Goal: Information Seeking & Learning: Learn about a topic

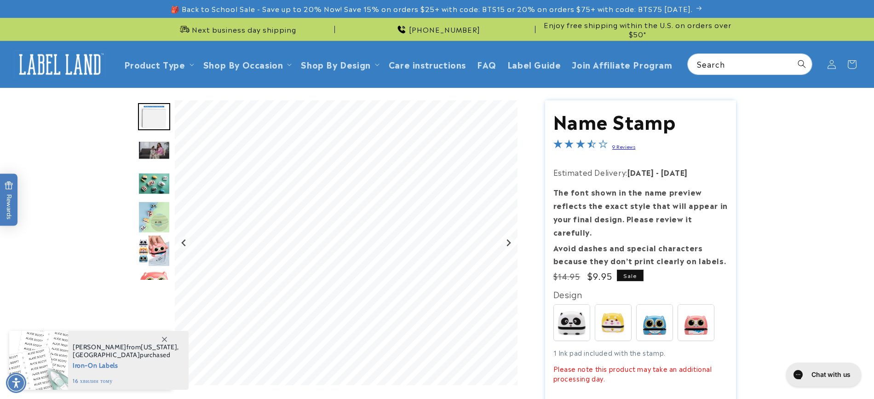
click at [687, 310] on img at bounding box center [696, 322] width 36 height 36
click at [695, 312] on img at bounding box center [696, 322] width 36 height 36
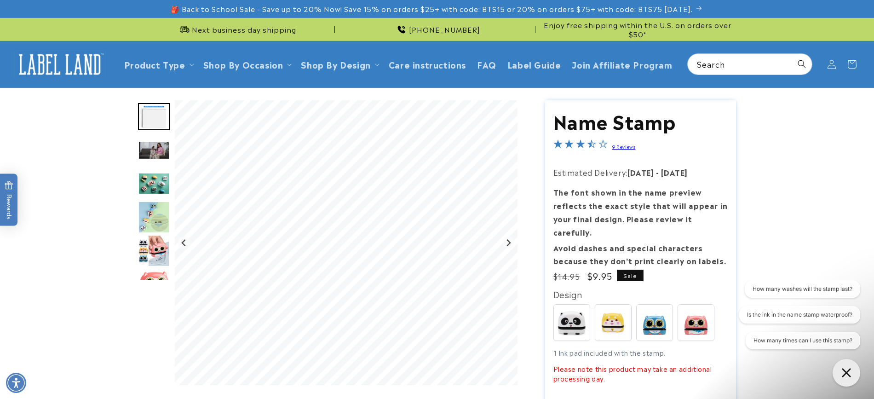
click at [156, 249] on img "Go to slide 6" at bounding box center [154, 251] width 32 height 32
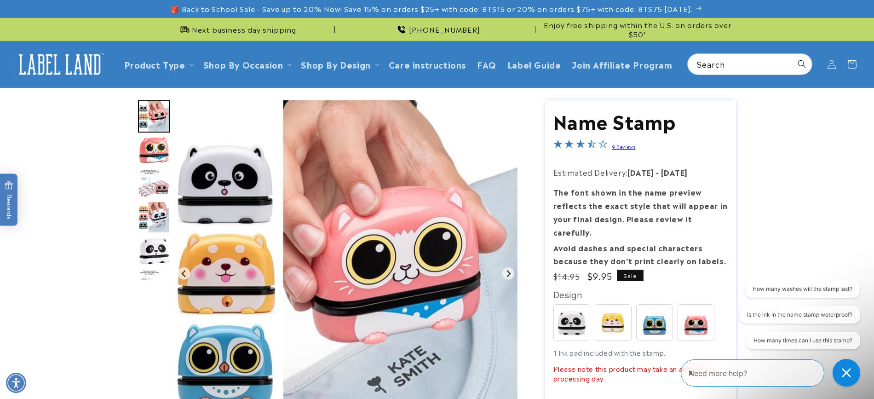
click at [156, 224] on img "Go to slide 9" at bounding box center [154, 217] width 32 height 32
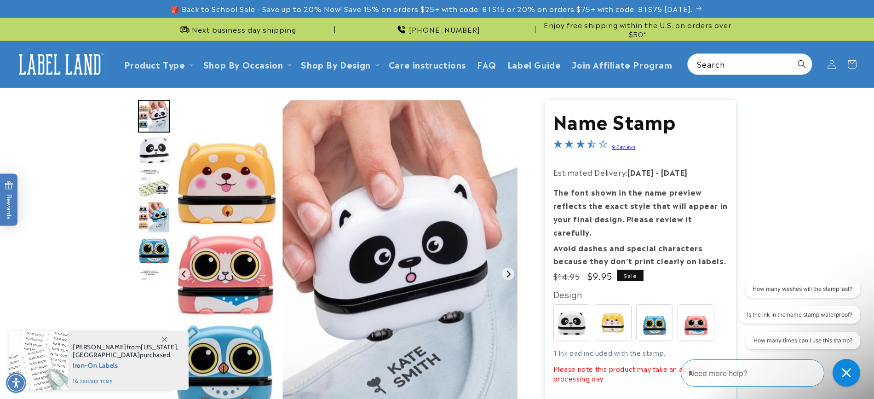
click at [156, 224] on img "Go to slide 12" at bounding box center [154, 217] width 32 height 32
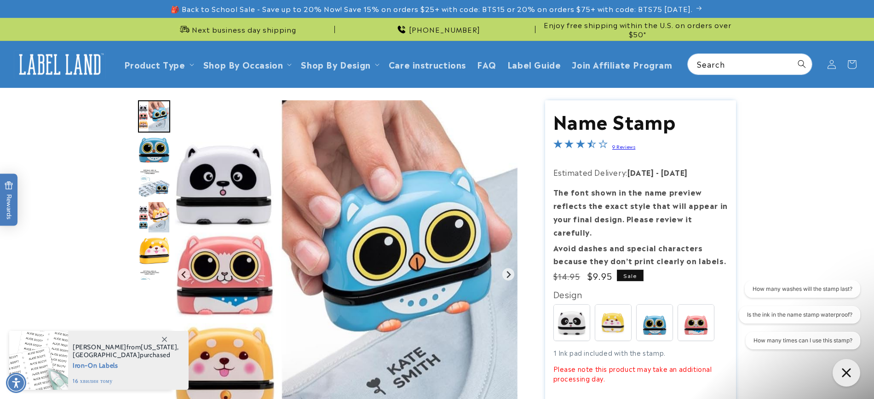
click at [156, 223] on img "Go to slide 15" at bounding box center [154, 217] width 32 height 32
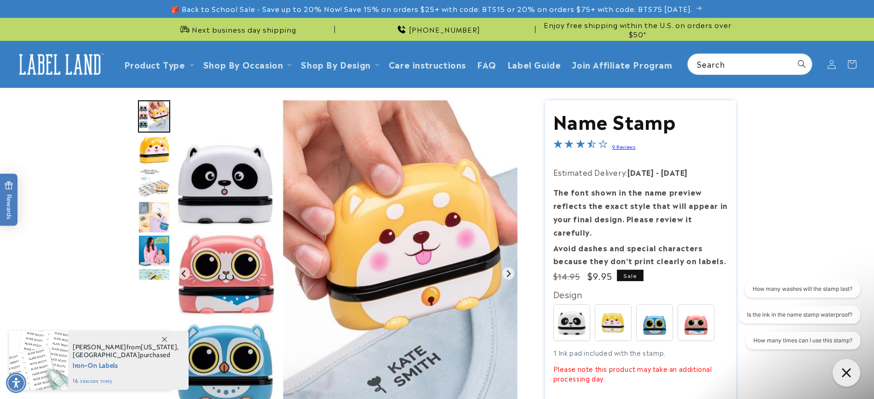
click at [156, 224] on img "Go to slide 18" at bounding box center [154, 217] width 32 height 32
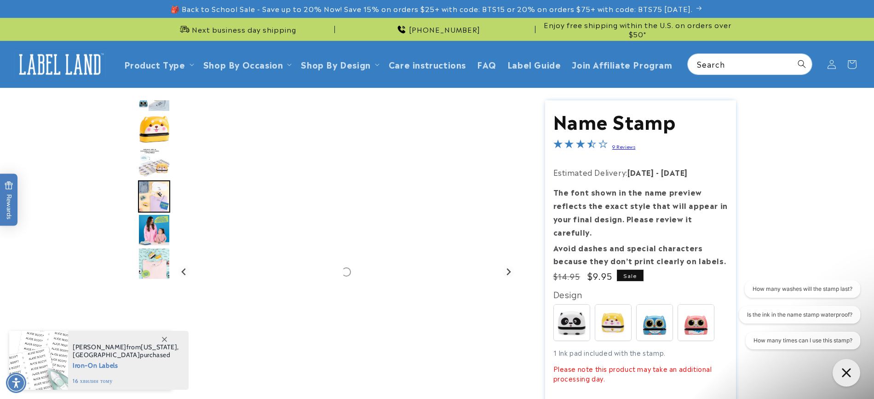
click at [155, 230] on img "Go to slide 19" at bounding box center [154, 230] width 32 height 32
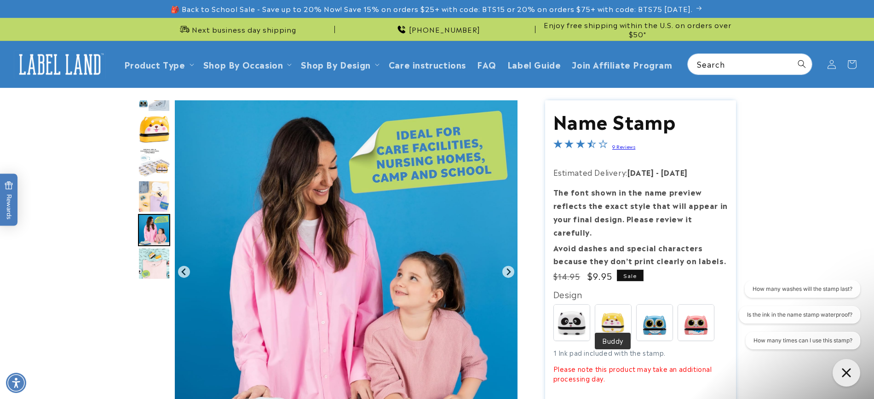
scroll to position [250, 0]
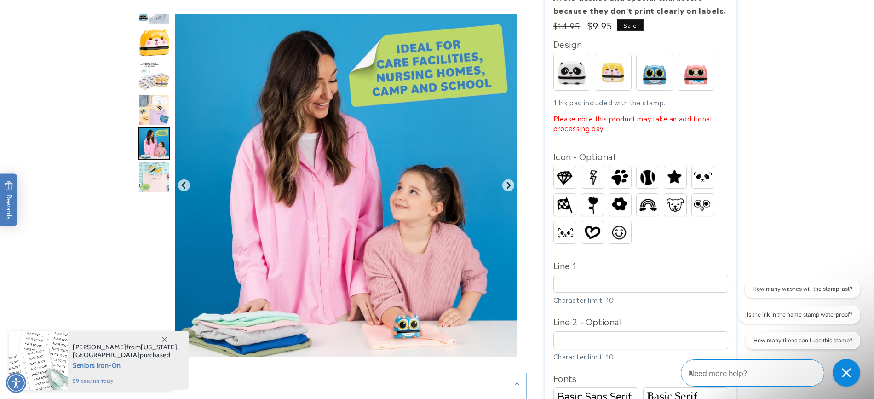
click at [154, 182] on img "Go to slide 20" at bounding box center [154, 177] width 32 height 32
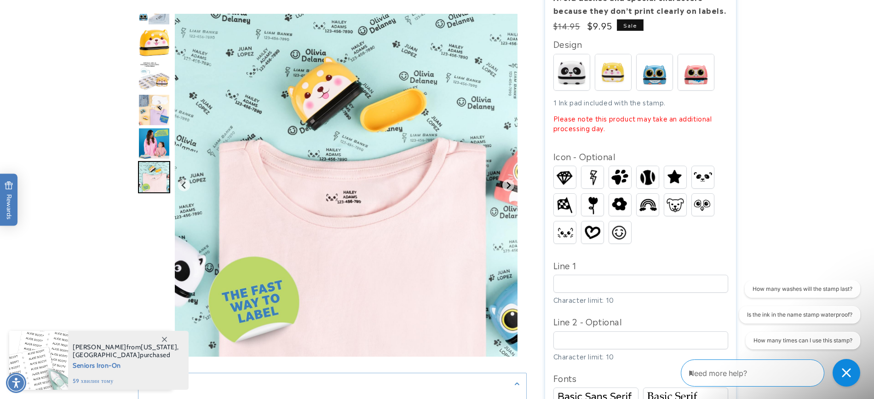
click at [154, 147] on img "Go to slide 19" at bounding box center [154, 143] width 32 height 32
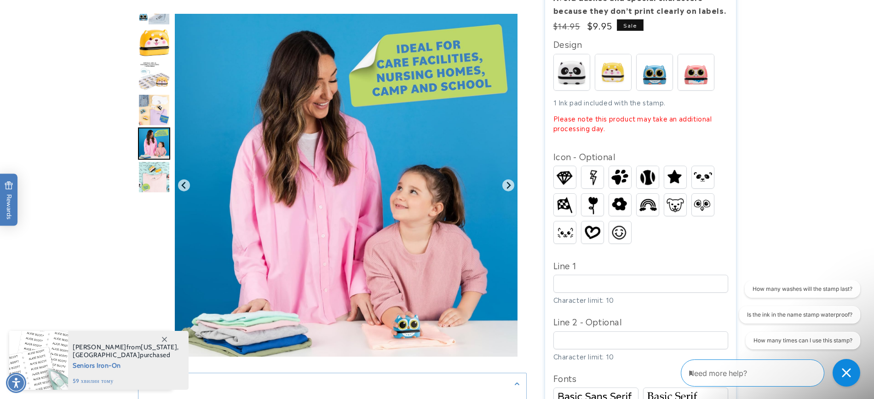
click at [160, 116] on img "Go to slide 18" at bounding box center [154, 110] width 32 height 32
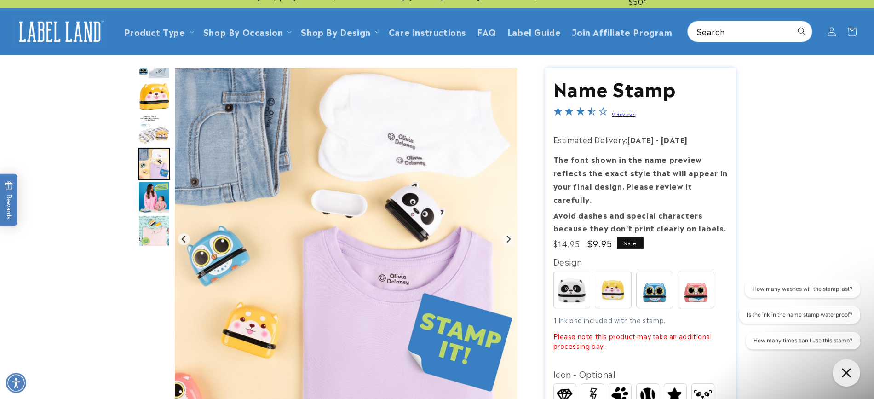
scroll to position [22, 0]
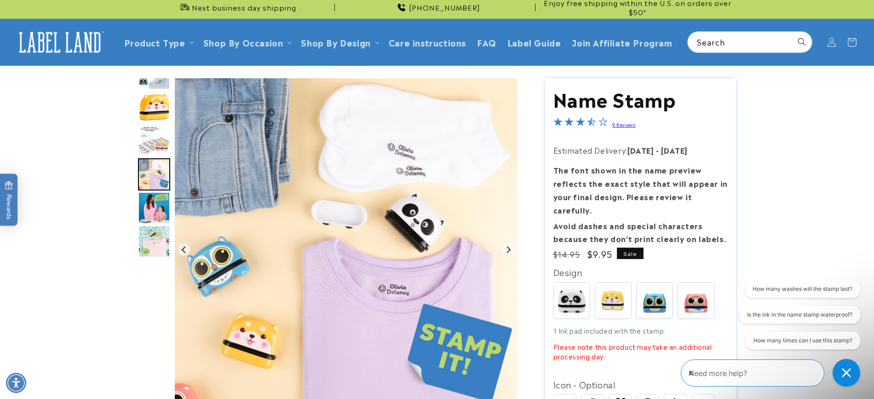
click at [148, 149] on img "Go to slide 17" at bounding box center [154, 140] width 32 height 29
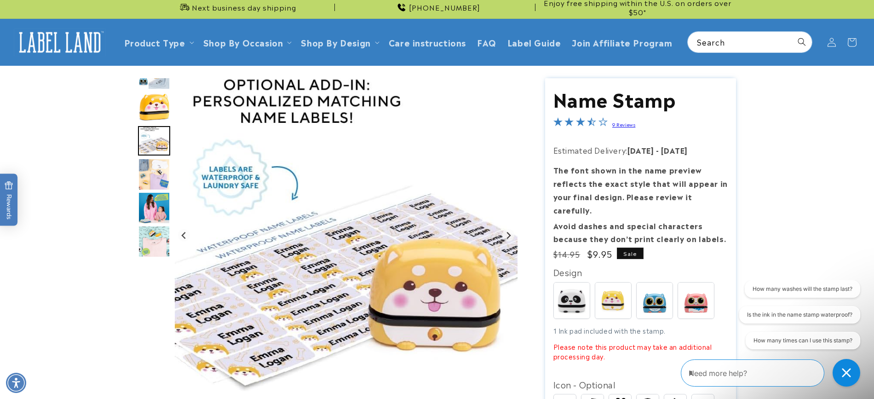
scroll to position [0, 0]
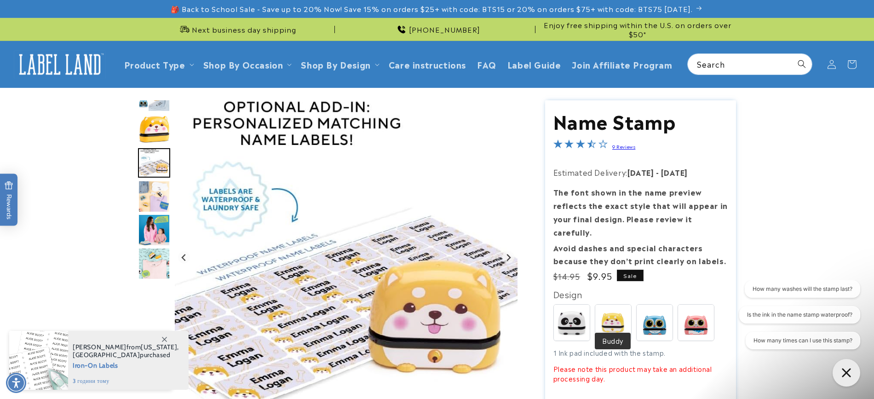
click at [613, 308] on img at bounding box center [613, 322] width 36 height 36
